Goal: Obtain resource: Obtain resource

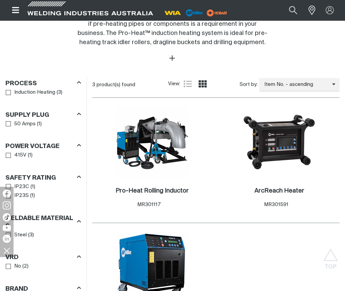
scroll to position [339, 0]
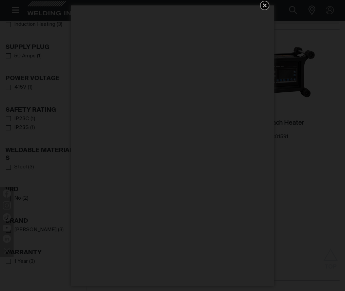
click at [298, 210] on div "Get 5 WIA Welding Guides Free!" at bounding box center [172, 145] width 345 height 291
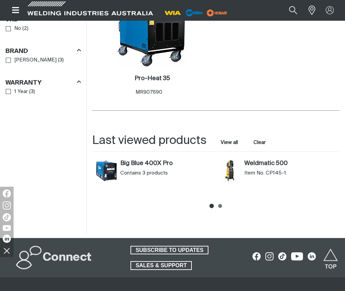
scroll to position [373, 0]
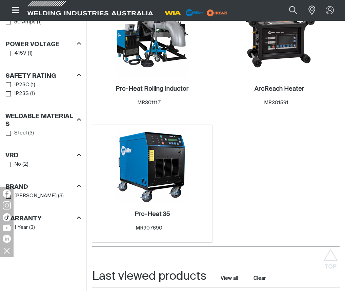
click at [148, 160] on img at bounding box center [152, 166] width 73 height 73
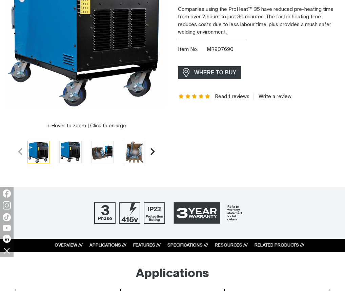
scroll to position [204, 0]
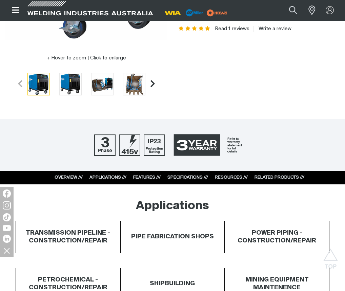
click at [227, 180] on link "RESOURCES ///" at bounding box center [231, 177] width 33 height 4
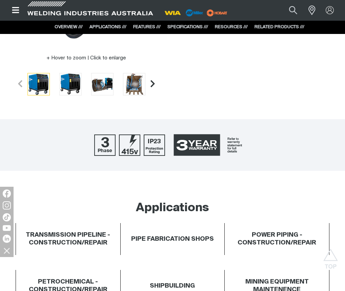
scroll to position [1719, 0]
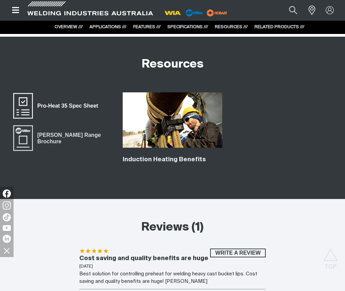
click at [84, 104] on span "Pro-Heat 35 Spec Sheet" at bounding box center [68, 105] width 70 height 9
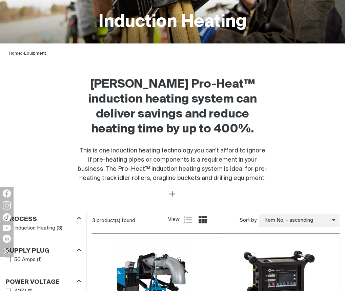
scroll to position [272, 0]
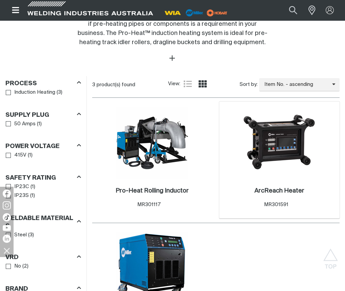
click at [287, 152] on img at bounding box center [279, 143] width 73 height 73
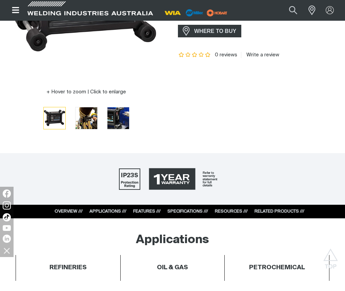
scroll to position [238, 0]
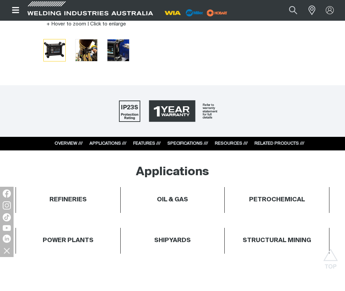
click at [230, 141] on div "RESOURCES ///" at bounding box center [231, 143] width 33 height 7
click at [228, 144] on link "RESOURCES ///" at bounding box center [231, 143] width 33 height 4
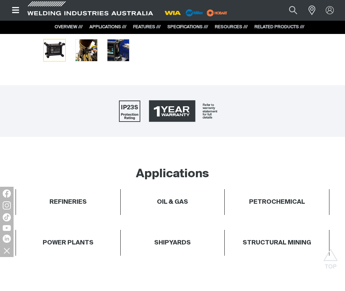
scroll to position [1638, 0]
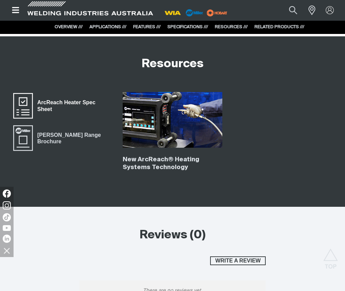
click at [60, 102] on span "ArcReach Heater Spec Sheet" at bounding box center [72, 105] width 79 height 15
